Goal: Transaction & Acquisition: Purchase product/service

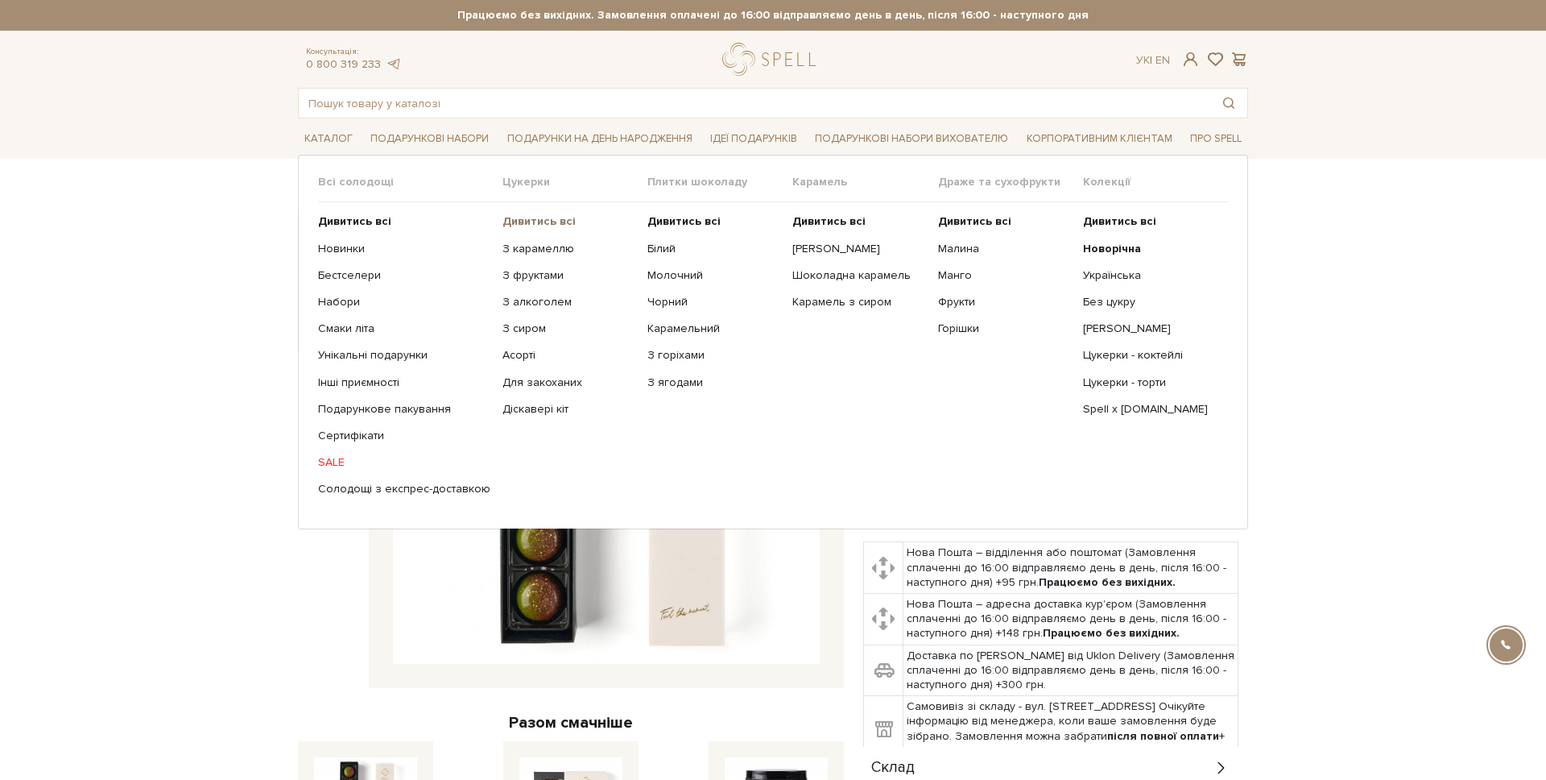
click at [507, 218] on b "Дивитись всі" at bounding box center [539, 221] width 73 height 14
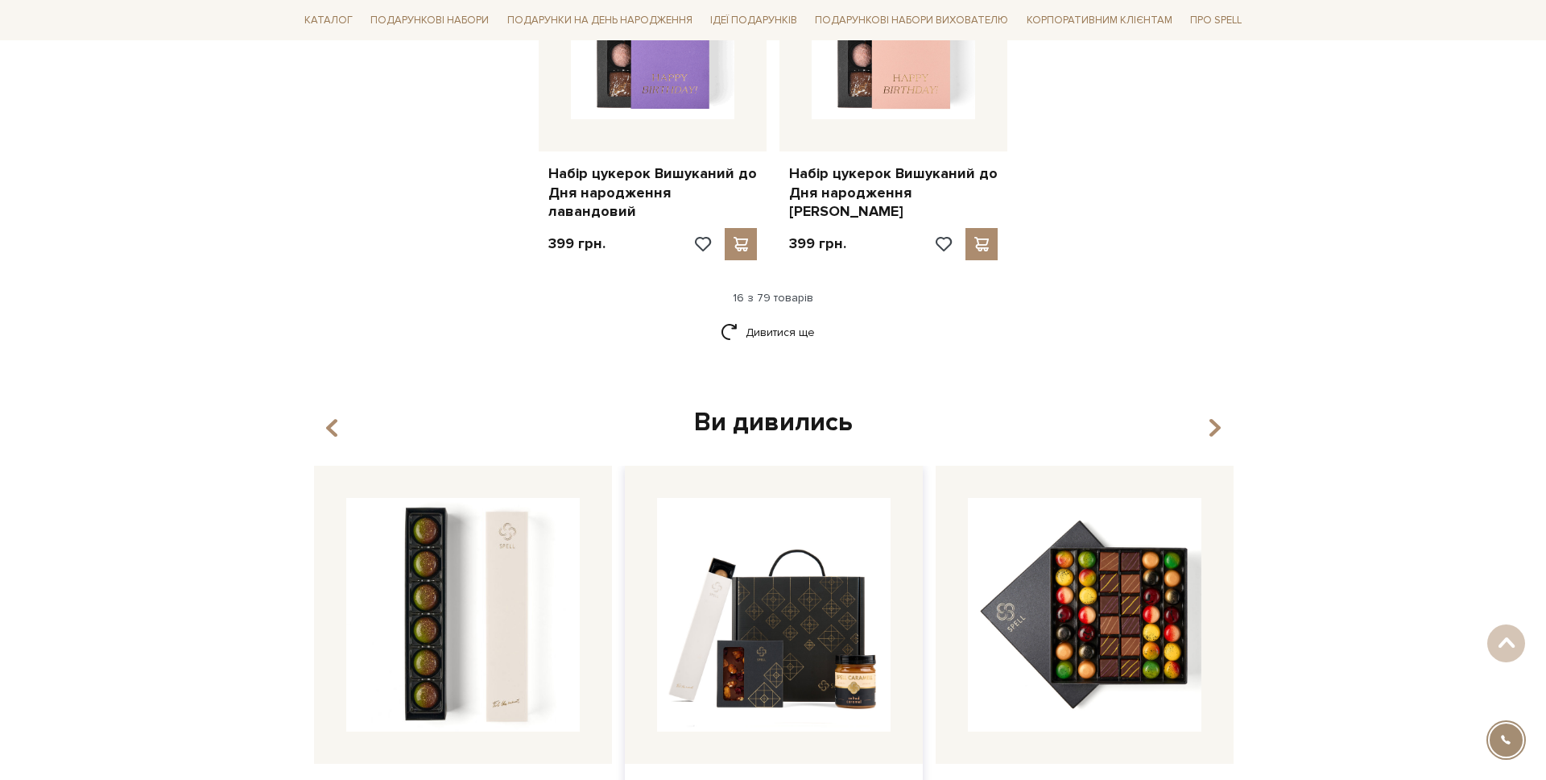
scroll to position [2140, 0]
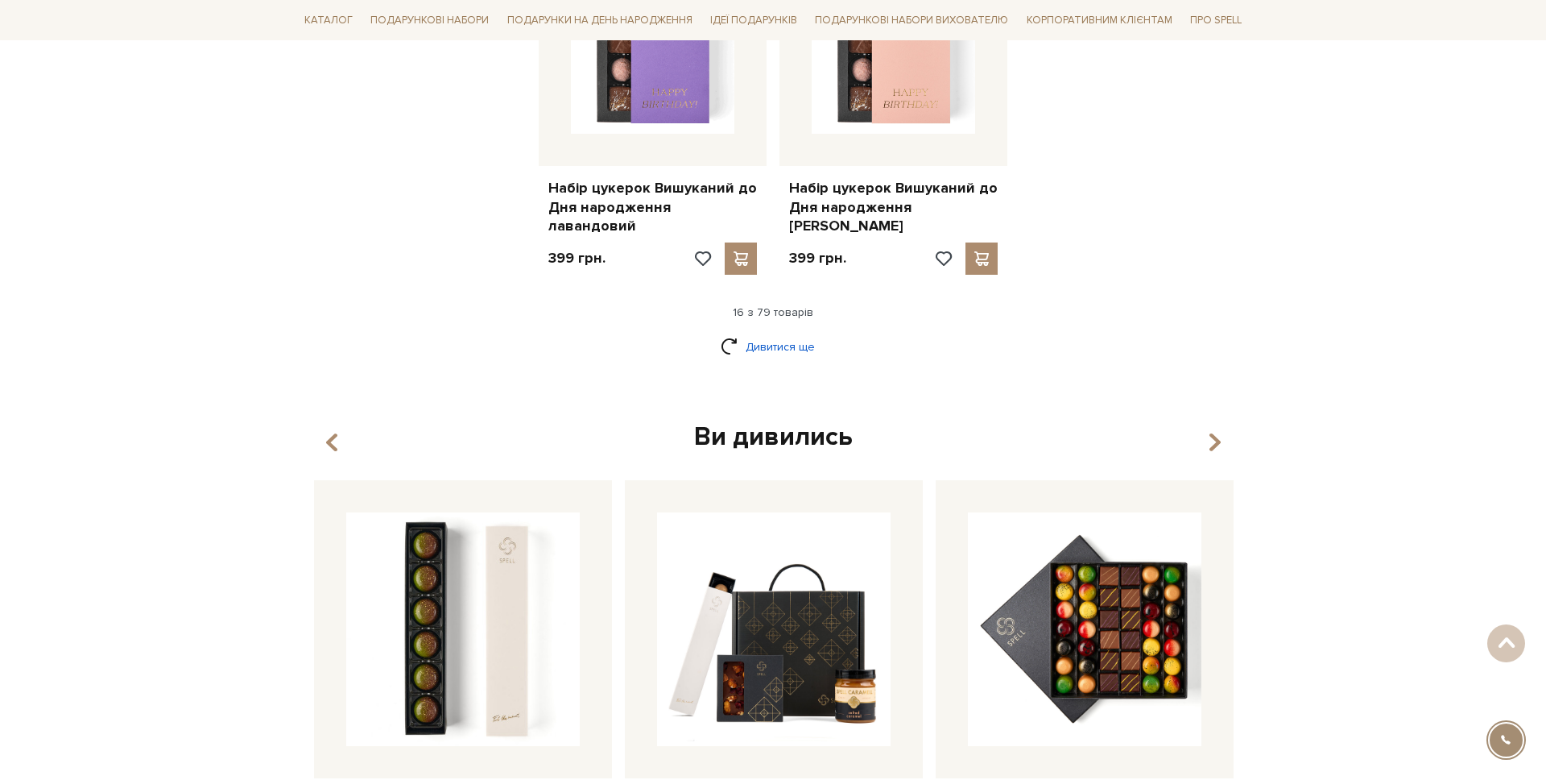
click at [758, 333] on link "Дивитися ще" at bounding box center [773, 347] width 105 height 28
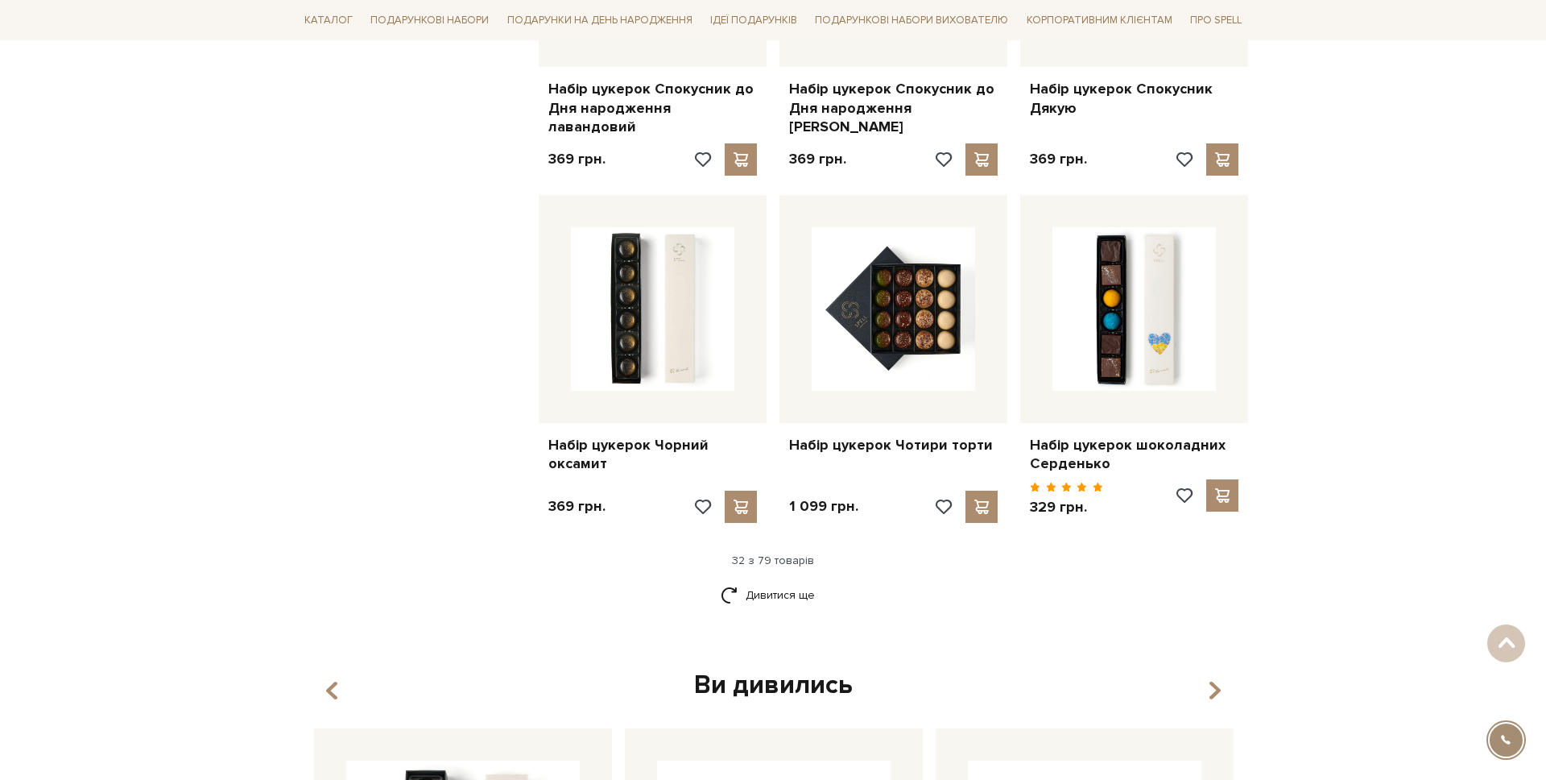
scroll to position [3738, 0]
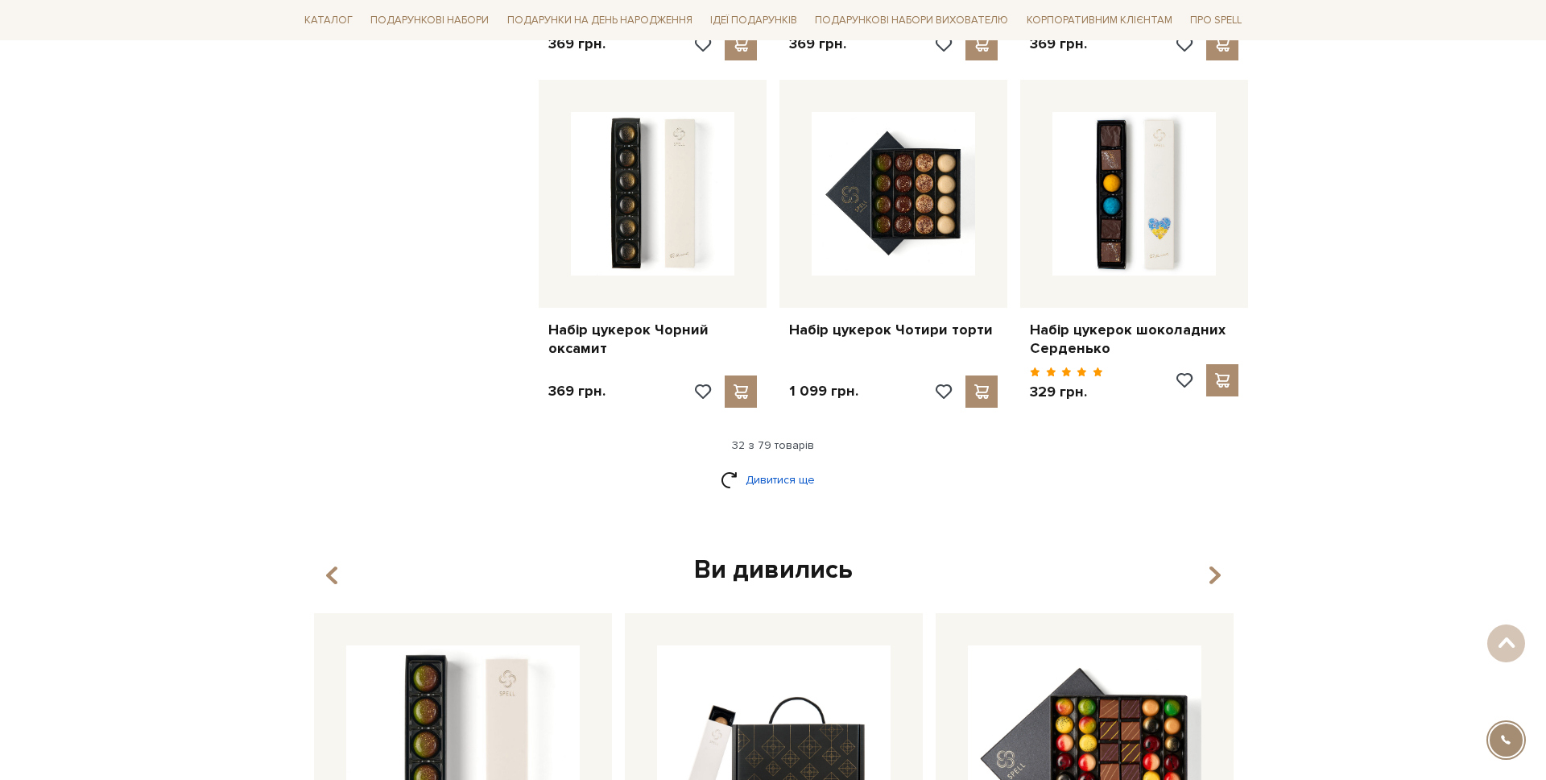
click at [759, 466] on link "Дивитися ще" at bounding box center [773, 480] width 105 height 28
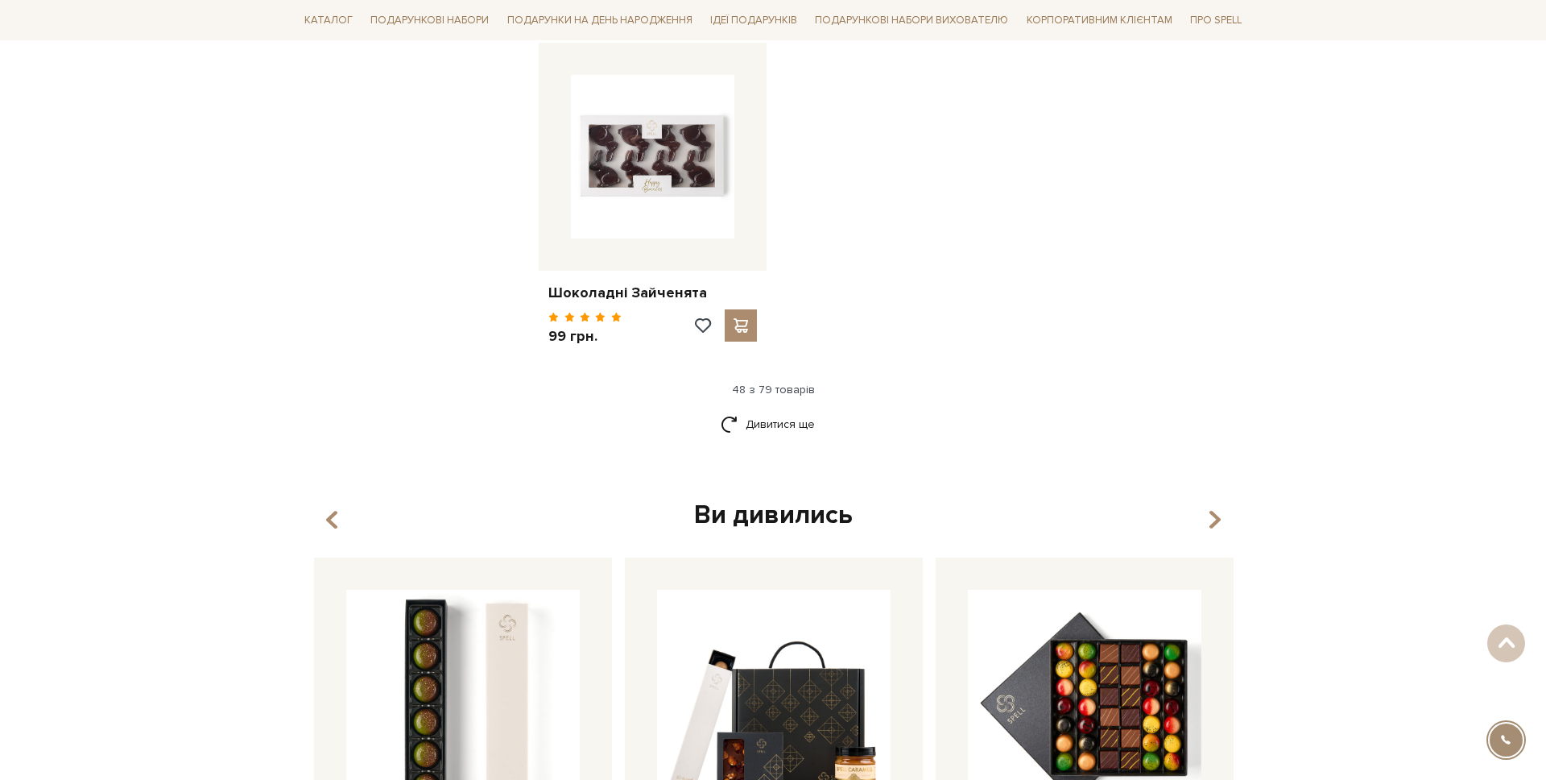
scroll to position [5886, 0]
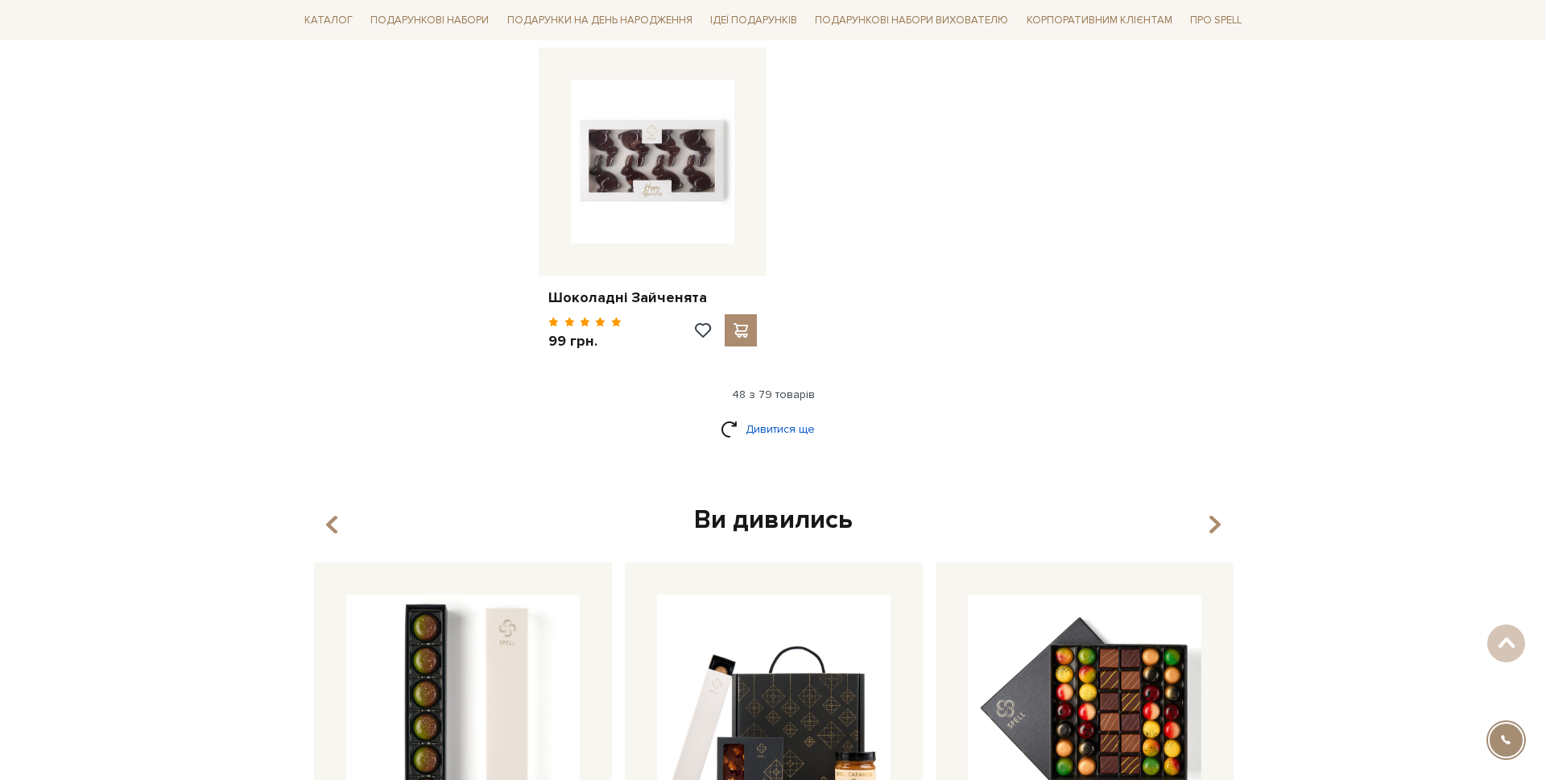
click at [772, 415] on link "Дивитися ще" at bounding box center [773, 429] width 105 height 28
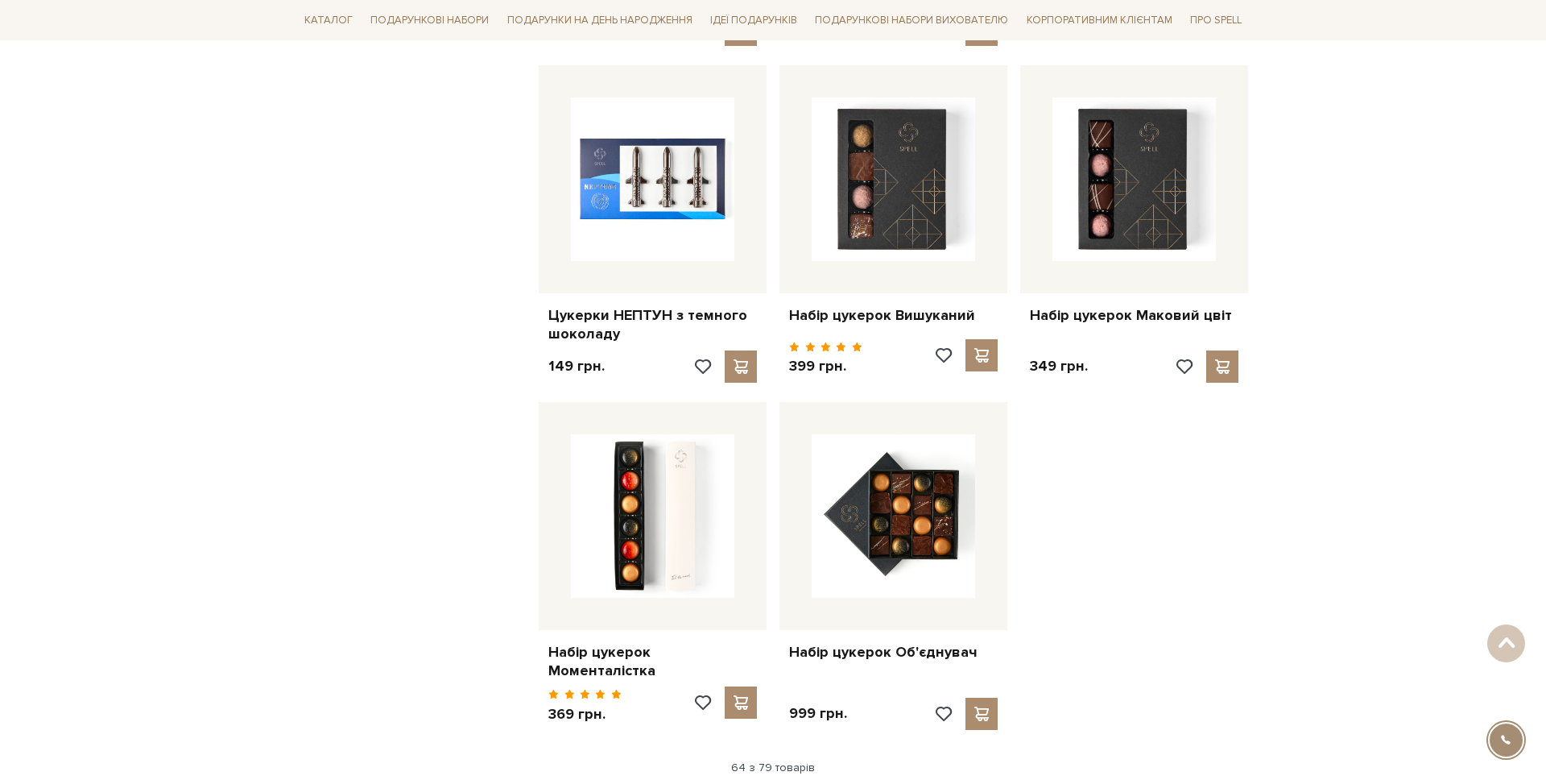
scroll to position [7492, 0]
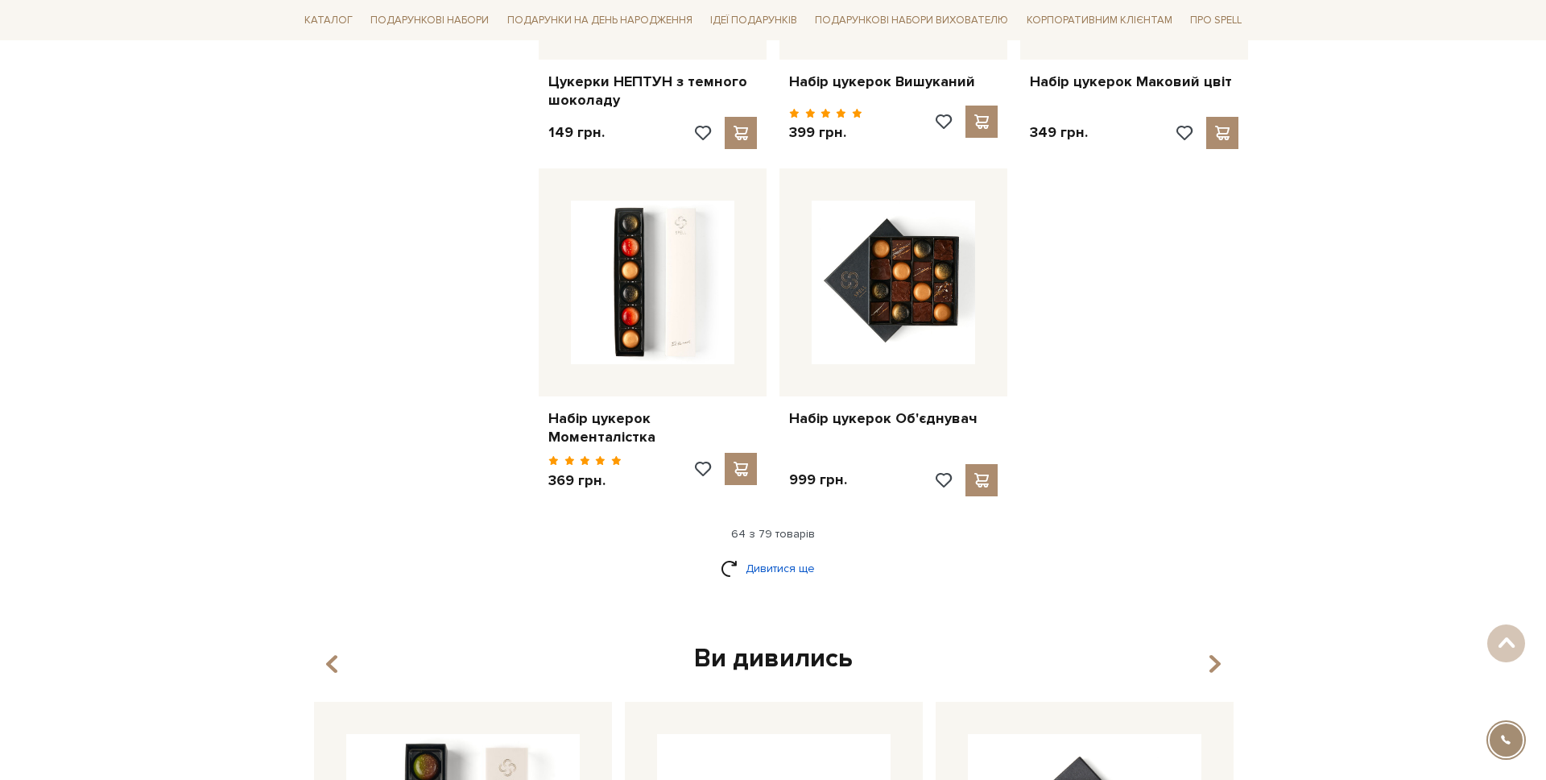
click at [749, 554] on link "Дивитися ще" at bounding box center [773, 568] width 105 height 28
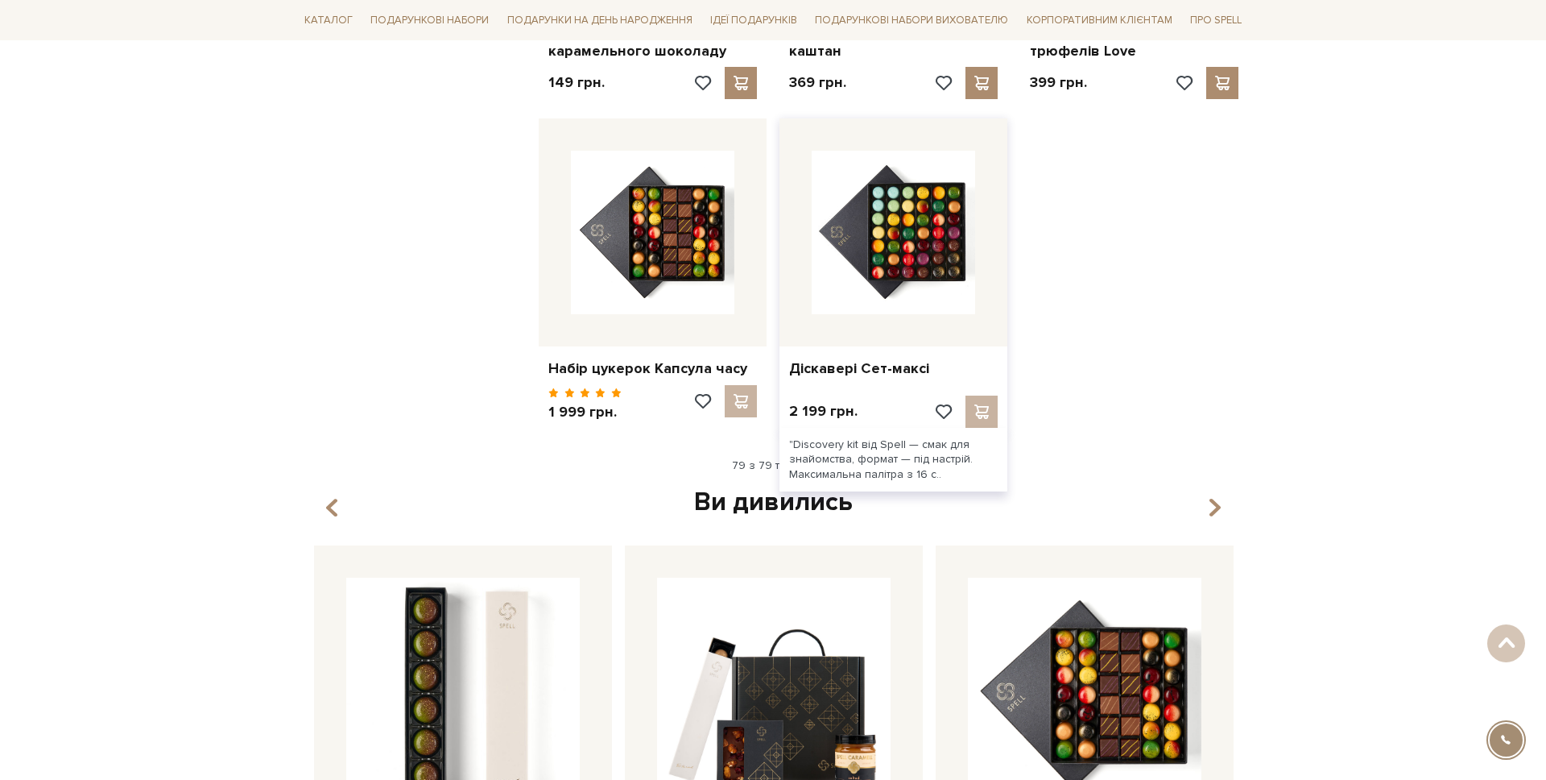
scroll to position [9205, 0]
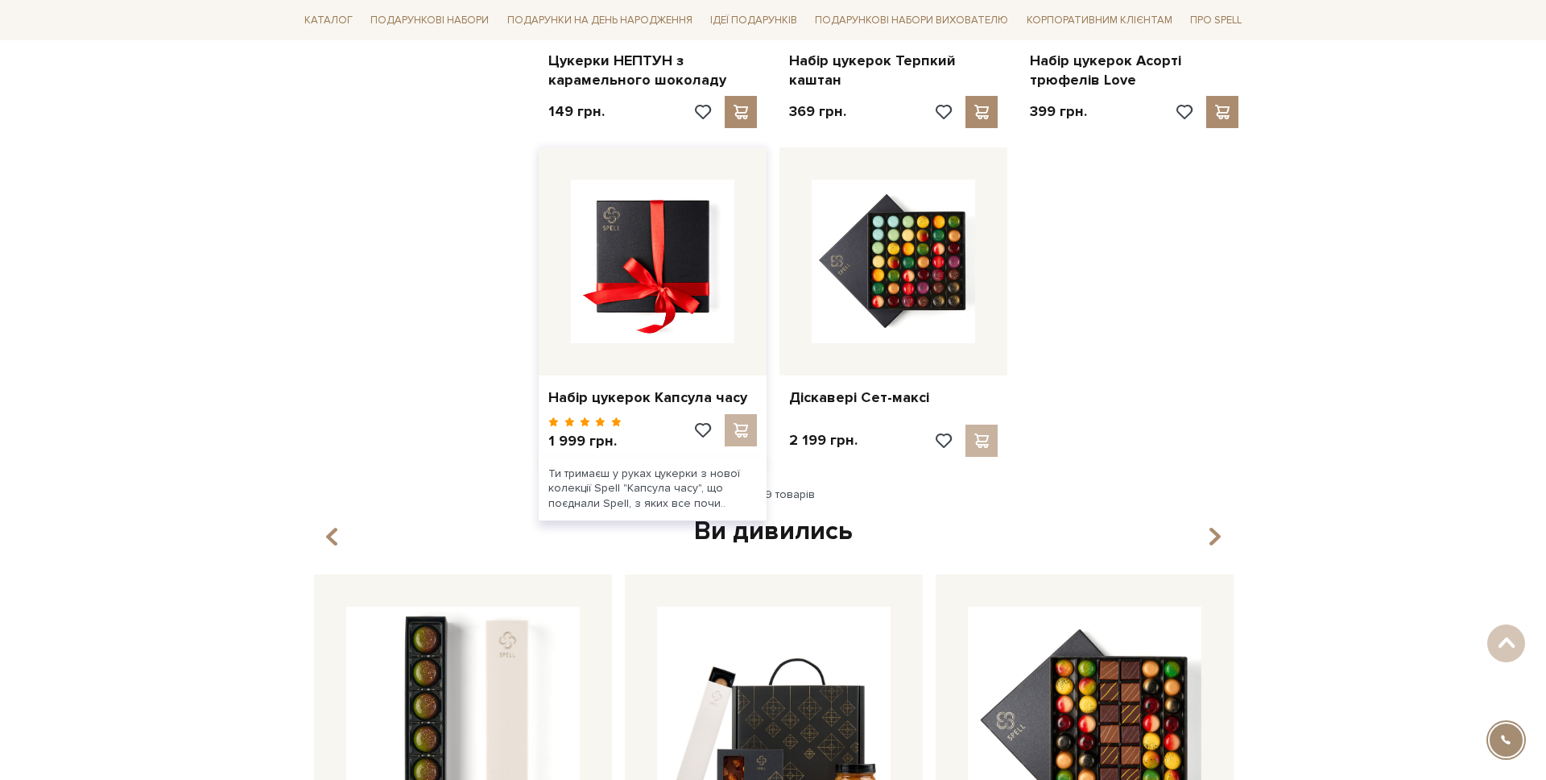
click at [659, 226] on img at bounding box center [652, 261] width 163 height 163
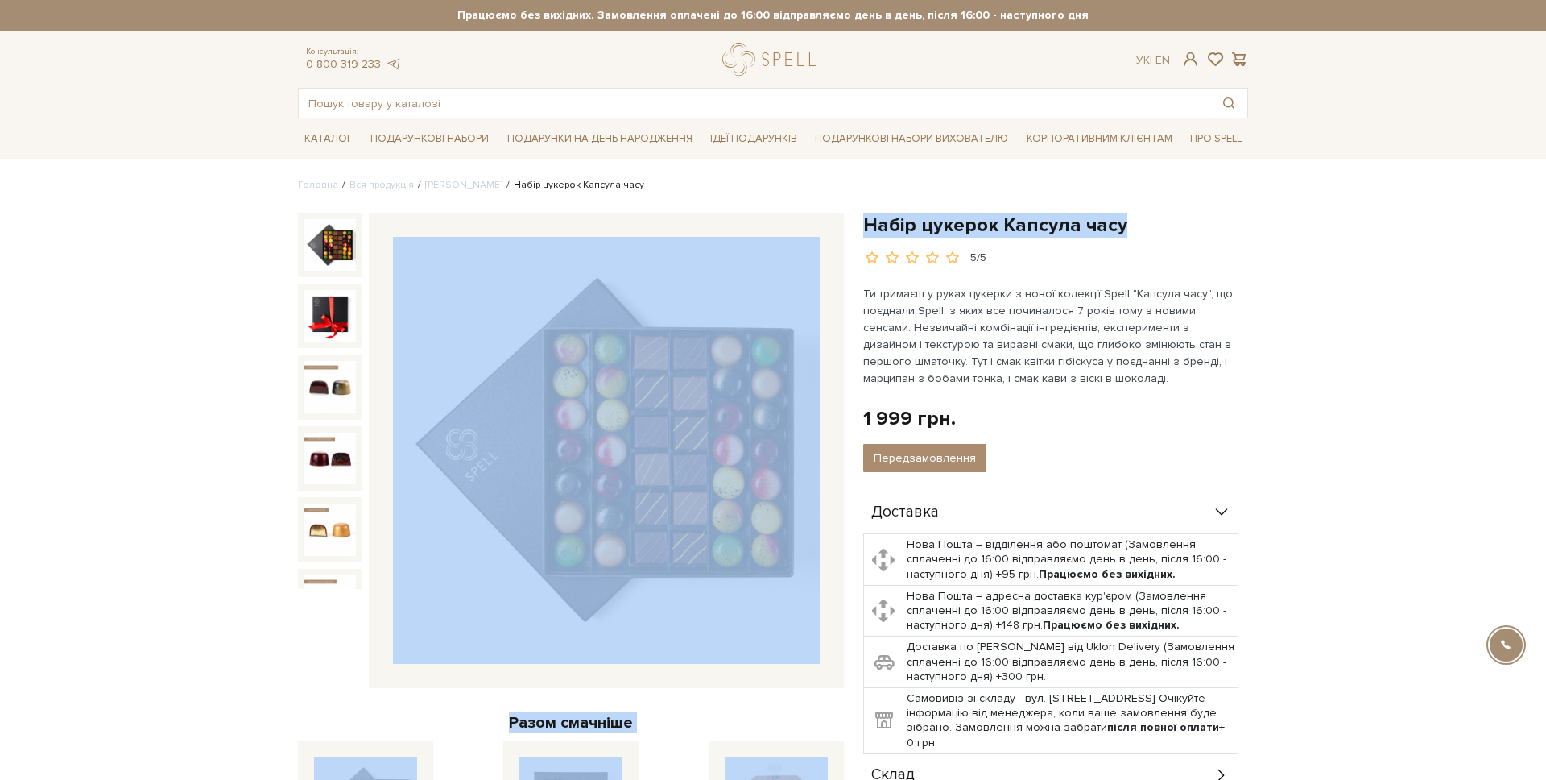
drag, startPoint x: 1128, startPoint y: 222, endPoint x: 848, endPoint y: 230, distance: 279.6
click at [848, 230] on div "Набір цукерок Капсула часу 5/5 Разом смачніше Набір цукерок Капсула часу" at bounding box center [773, 686] width 970 height 946
click at [856, 229] on div "Набір цукерок Капсула часу 5/5 1 999 грн. Оплата частинами: Немає в наявності П…" at bounding box center [1056, 666] width 404 height 906
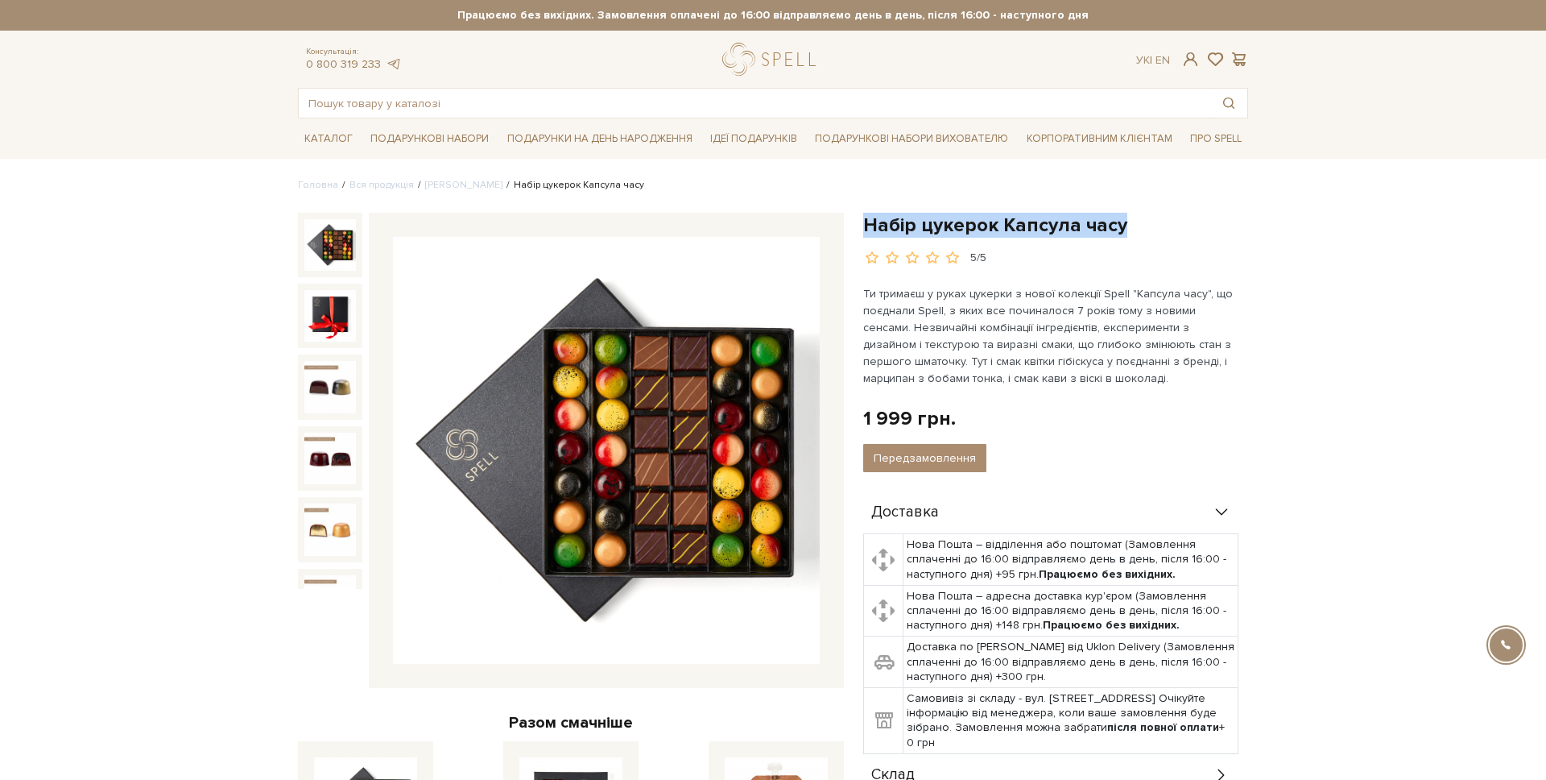
drag, startPoint x: 871, startPoint y: 224, endPoint x: 1174, endPoint y: 214, distance: 303.0
click at [1174, 214] on div "Набір цукерок Капсула часу 5/5 1 999 грн. Оплата частинами: Немає в наявності П…" at bounding box center [1056, 666] width 404 height 906
copy h1 "Набір цукерок Капсула часу"
